Goal: Complete application form: Complete application form

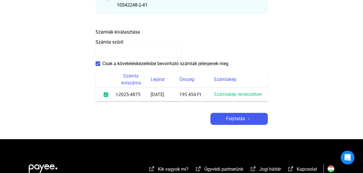
scroll to position [86, 0]
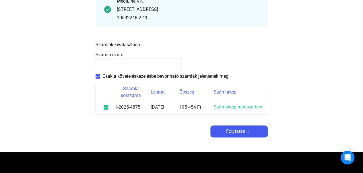
click at [124, 62] on input at bounding box center [139, 64] width 86 height 12
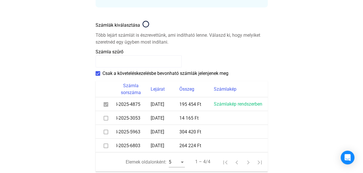
scroll to position [115, 0]
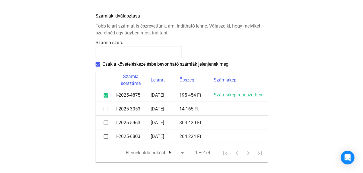
click at [107, 122] on span at bounding box center [106, 123] width 5 height 5
drag, startPoint x: 107, startPoint y: 136, endPoint x: 126, endPoint y: 135, distance: 19.6
click at [107, 136] on span at bounding box center [106, 136] width 5 height 5
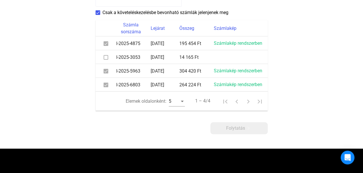
scroll to position [172, 0]
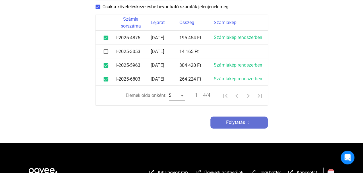
click at [233, 126] on span "Folytatás" at bounding box center [235, 122] width 19 height 7
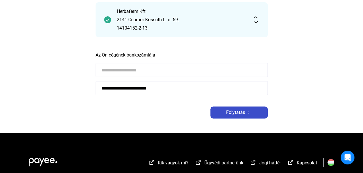
scroll to position [57, 0]
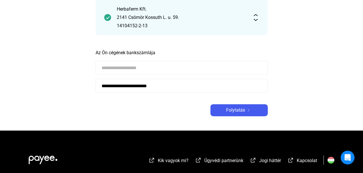
click at [148, 66] on input at bounding box center [182, 68] width 172 height 14
click at [148, 90] on input "**********" at bounding box center [182, 86] width 172 height 14
click at [225, 112] on div "Folytatás" at bounding box center [239, 110] width 54 height 7
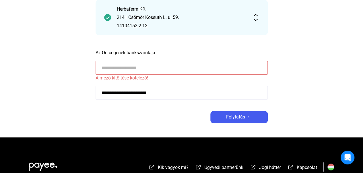
click at [131, 68] on input at bounding box center [182, 68] width 172 height 14
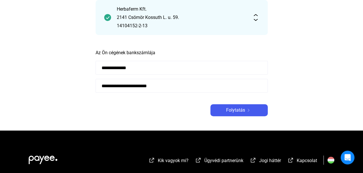
type input "**********"
click at [145, 86] on input "**********" at bounding box center [182, 86] width 172 height 14
click at [223, 109] on div "Folytatás" at bounding box center [239, 110] width 54 height 7
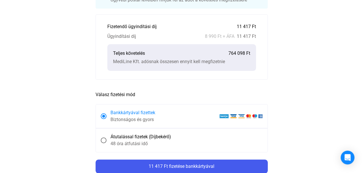
scroll to position [57, 0]
